Goal: Book appointment/travel/reservation

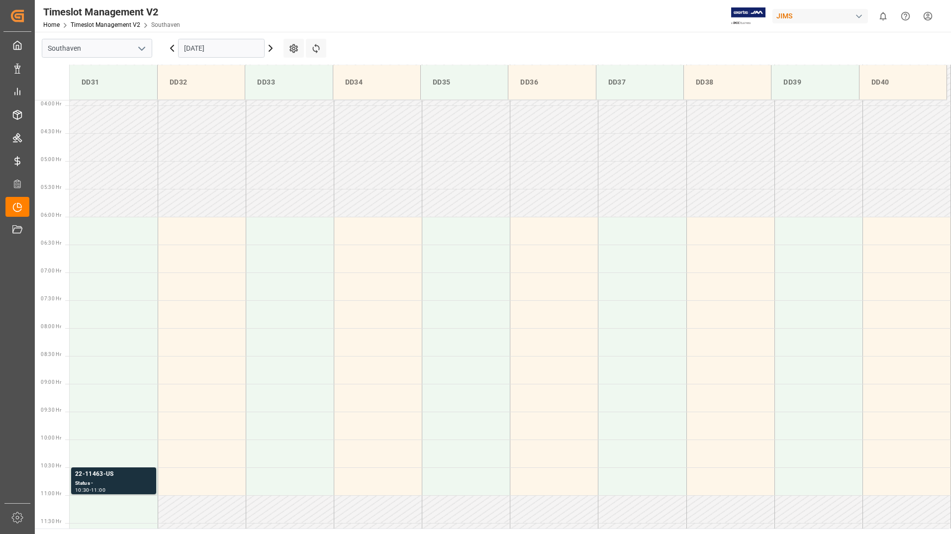
scroll to position [100, 0]
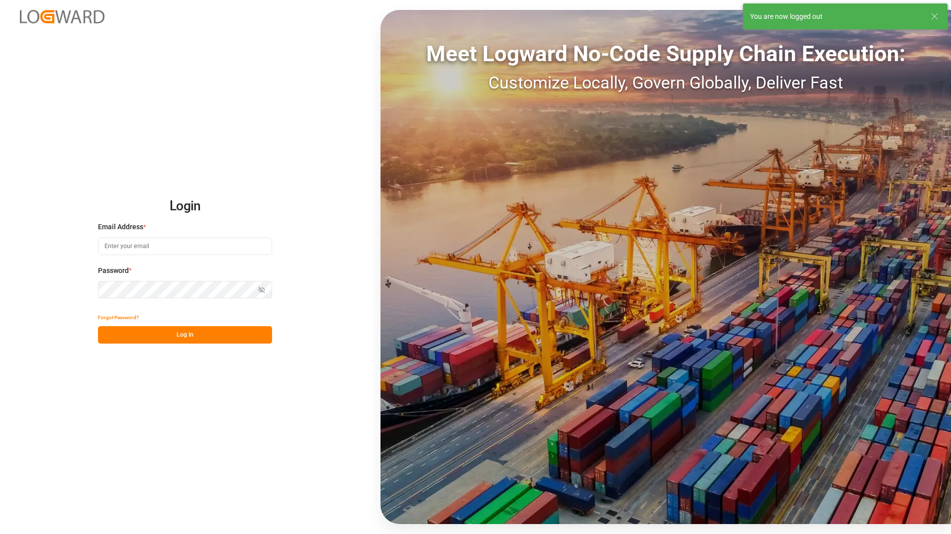
click at [144, 243] on input at bounding box center [185, 246] width 174 height 17
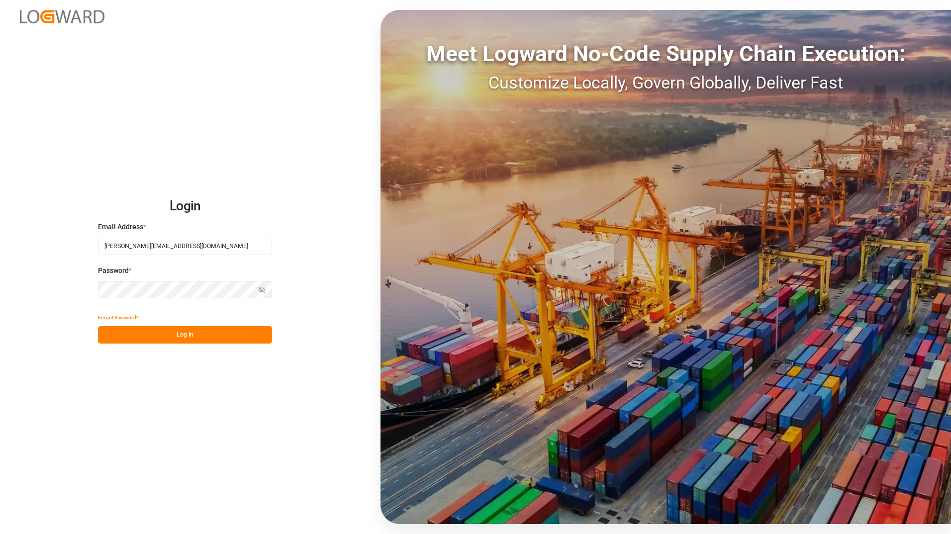
type input "[PERSON_NAME][EMAIL_ADDRESS][DOMAIN_NAME]"
click at [190, 336] on button "Log In" at bounding box center [185, 334] width 174 height 17
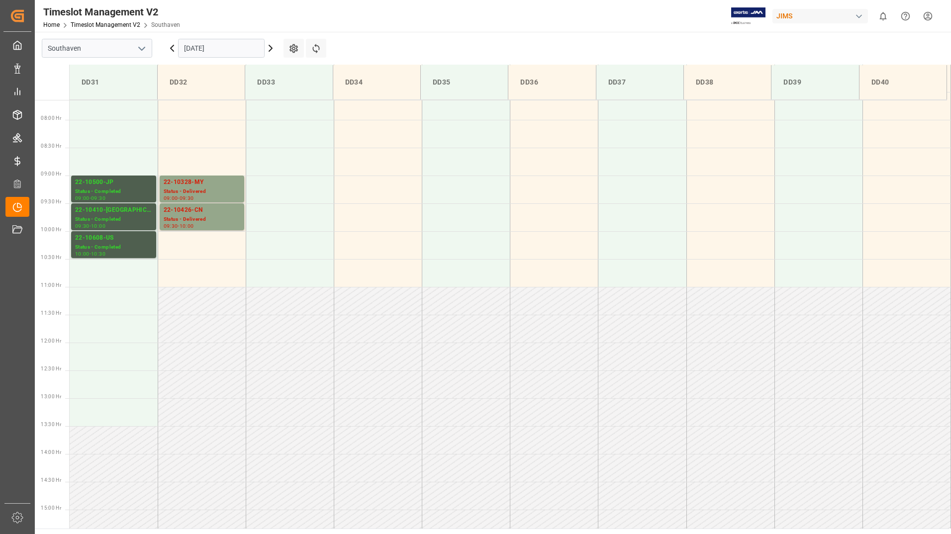
scroll to position [439, 0]
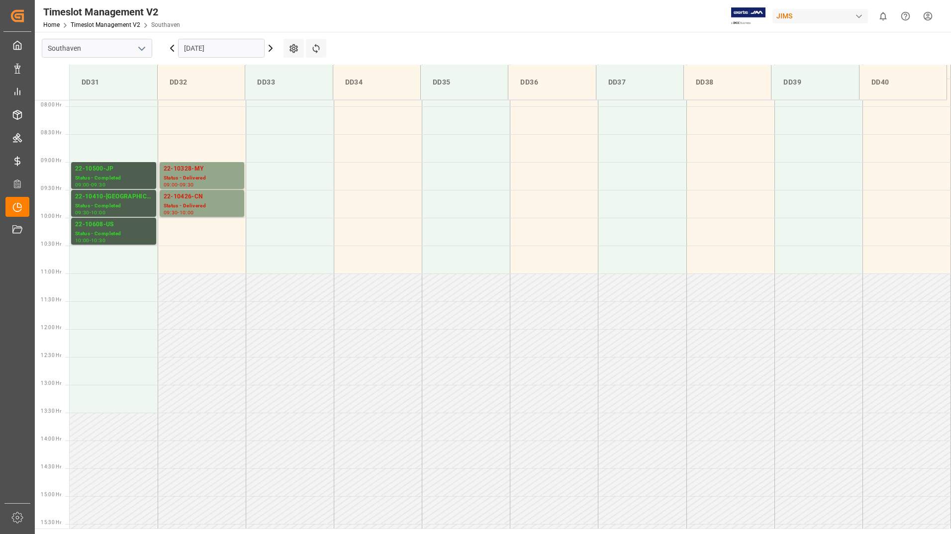
click at [252, 48] on input "[DATE]" at bounding box center [221, 48] width 87 height 19
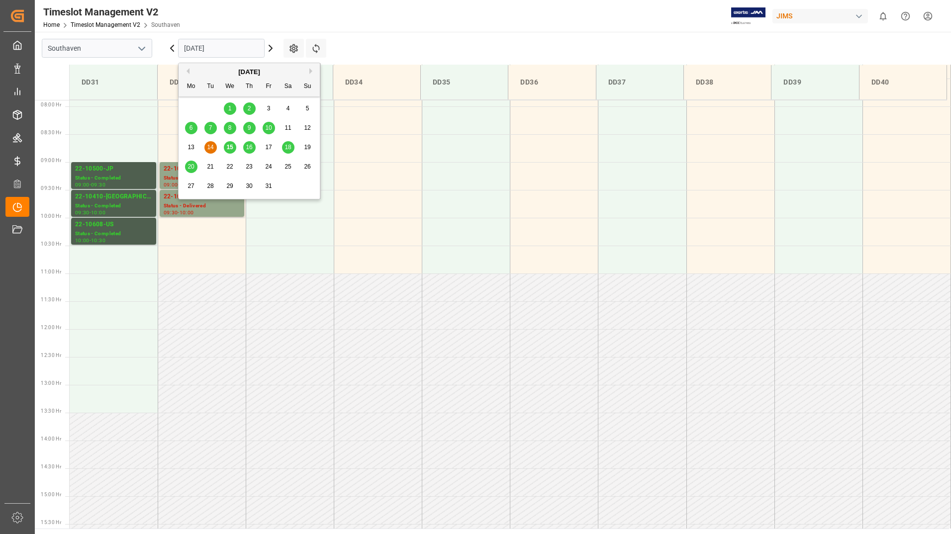
click at [232, 148] on span "15" at bounding box center [229, 147] width 6 height 7
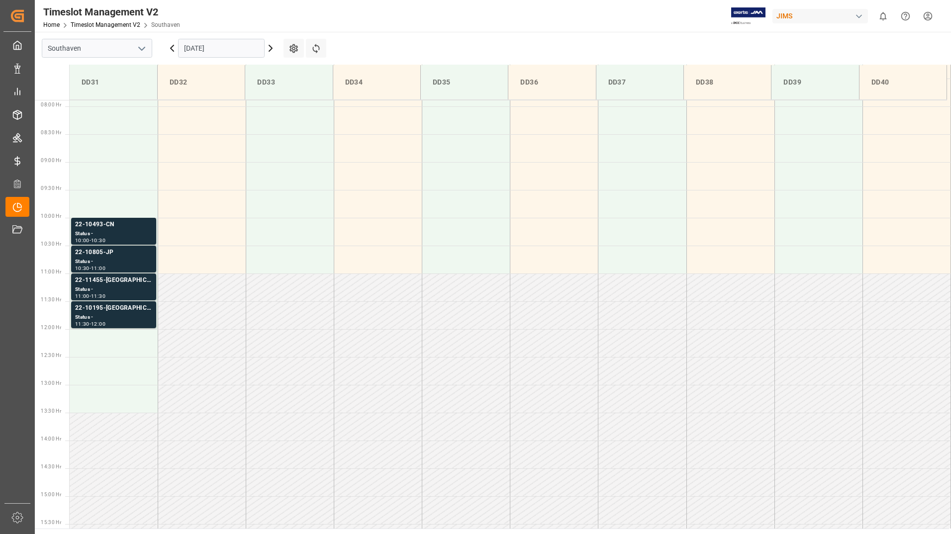
click at [224, 48] on input "[DATE]" at bounding box center [221, 48] width 87 height 19
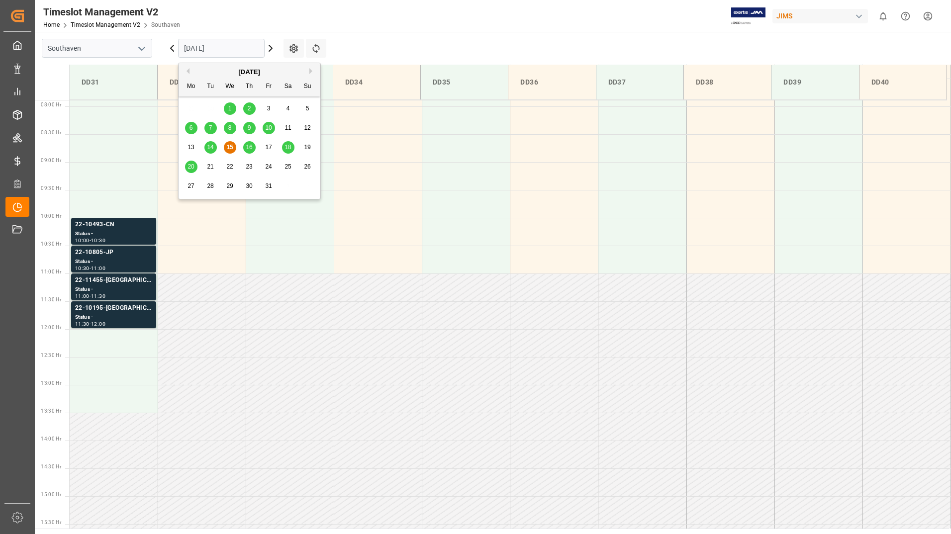
click at [252, 146] on span "16" at bounding box center [249, 147] width 6 height 7
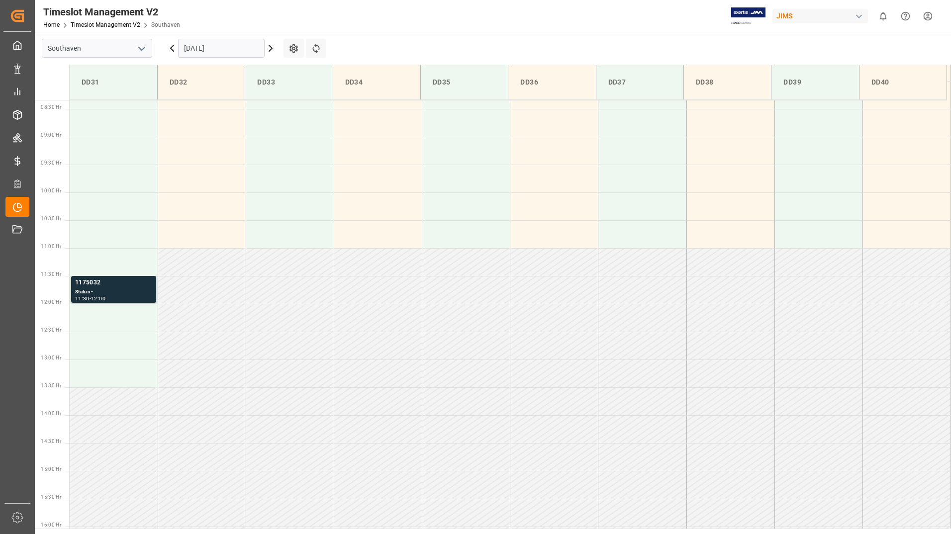
scroll to position [489, 0]
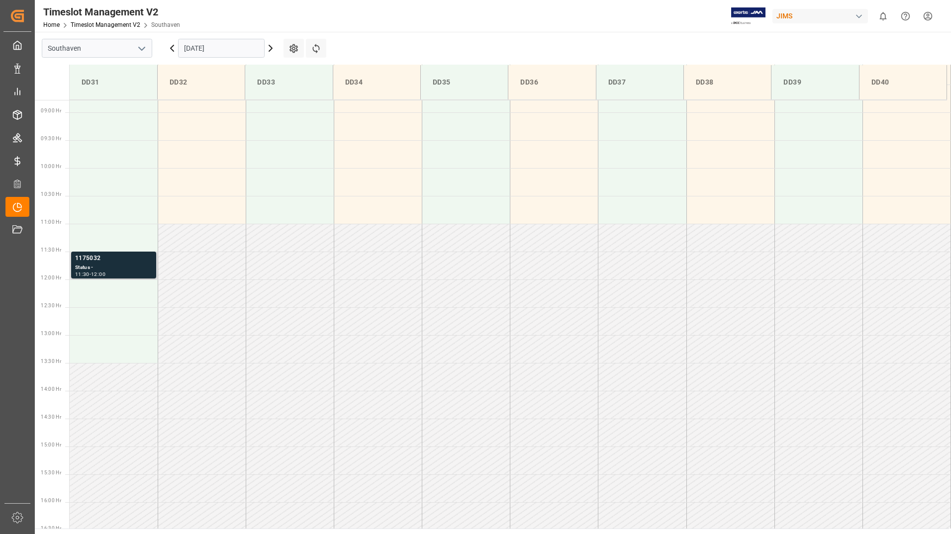
click at [137, 267] on div "Status -" at bounding box center [113, 268] width 77 height 8
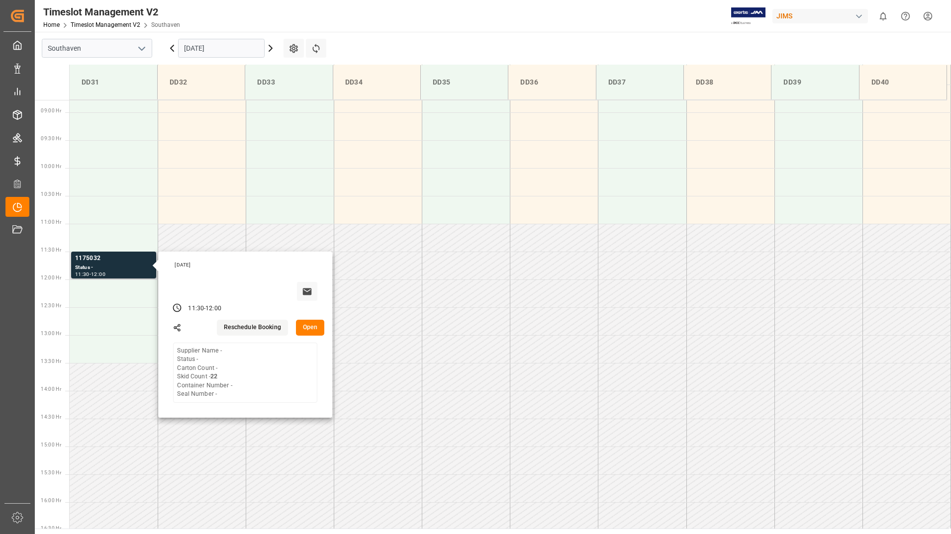
click at [309, 331] on button "Open" at bounding box center [310, 328] width 29 height 16
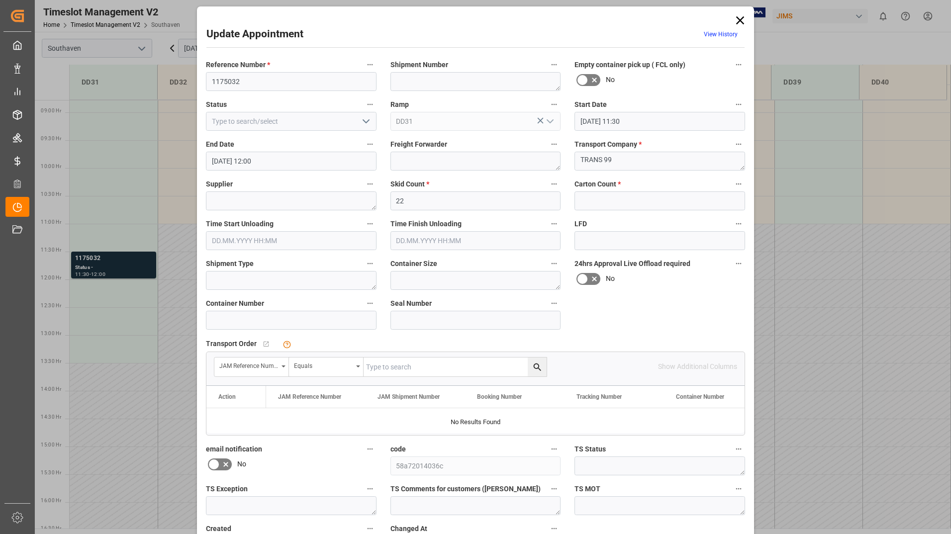
scroll to position [0, 0]
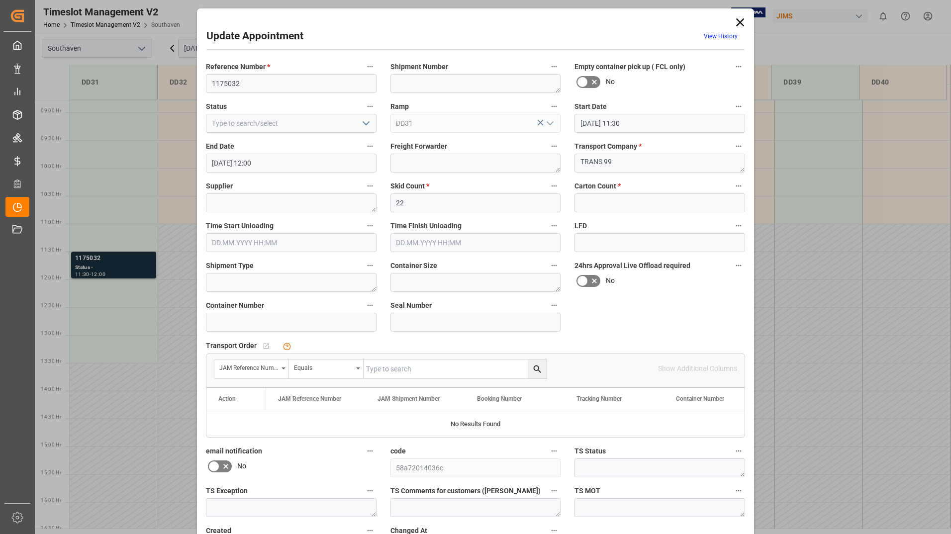
click at [742, 19] on icon at bounding box center [741, 22] width 8 height 8
